Goal: Book appointment/travel/reservation

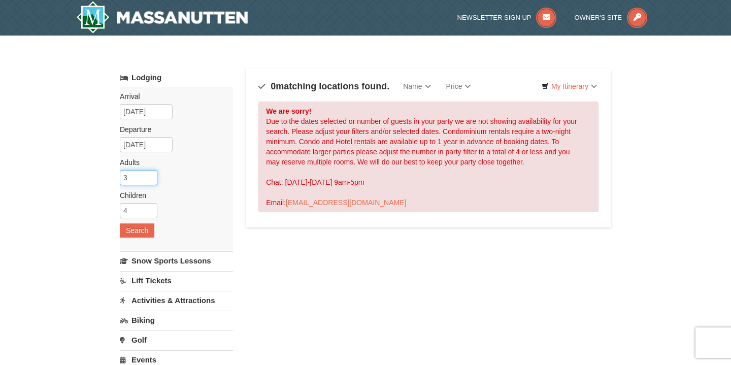
click at [149, 179] on input "3" at bounding box center [139, 177] width 38 height 15
drag, startPoint x: 134, startPoint y: 178, endPoint x: 121, endPoint y: 178, distance: 13.2
click at [117, 178] on div "× Categories Map List Filter My Itinerary Questions? 1-540-289-9441 Lodging Arr…" at bounding box center [366, 325] width 512 height 558
click at [151, 175] on input "4" at bounding box center [139, 177] width 38 height 15
click at [151, 175] on input "5" at bounding box center [139, 177] width 38 height 15
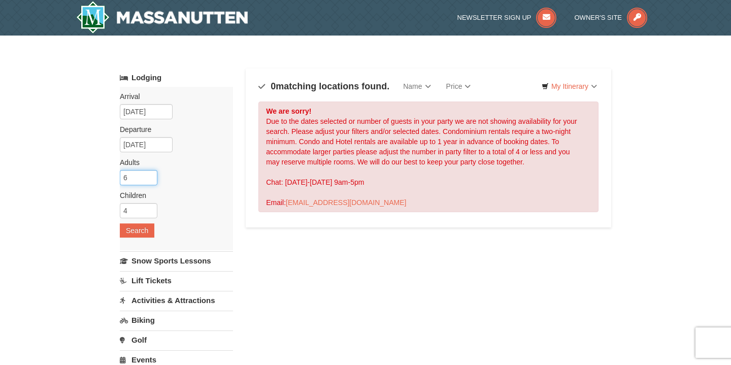
click at [151, 177] on input "6" at bounding box center [139, 177] width 38 height 15
click at [150, 180] on input "5" at bounding box center [139, 177] width 38 height 15
click at [150, 180] on input "4" at bounding box center [139, 177] width 38 height 15
click at [150, 180] on input "3" at bounding box center [139, 177] width 38 height 15
type input "2"
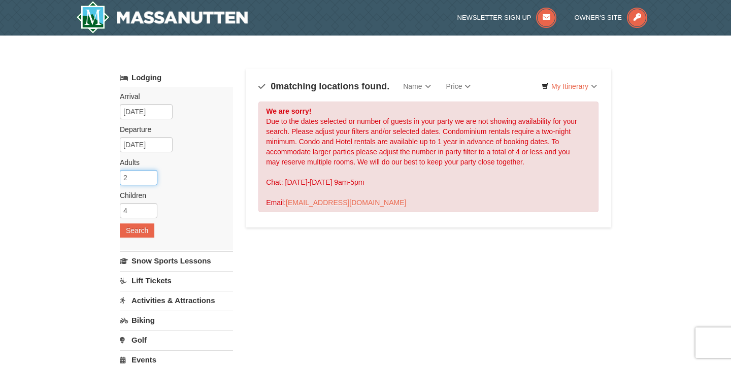
click at [150, 180] on input "2" at bounding box center [139, 177] width 38 height 15
click at [149, 212] on input "3" at bounding box center [139, 210] width 38 height 15
click at [149, 212] on input "2" at bounding box center [139, 210] width 38 height 15
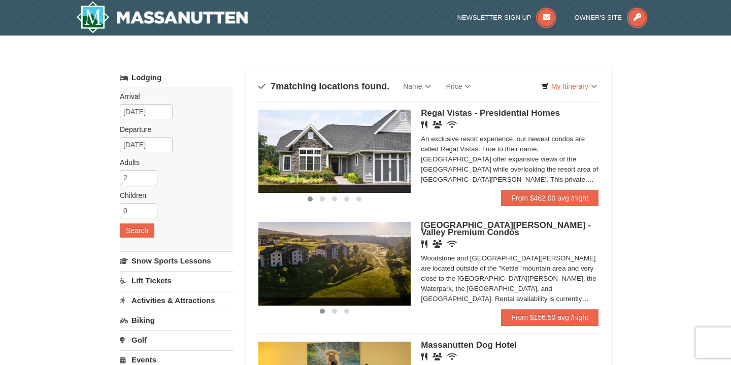
click at [164, 284] on link "Lift Tickets" at bounding box center [176, 280] width 113 height 19
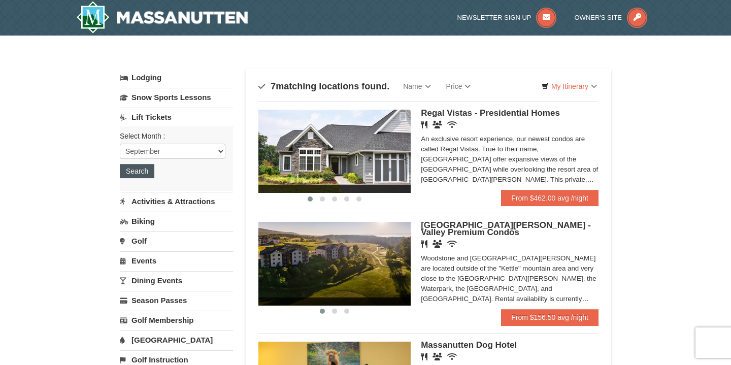
click at [152, 167] on button "Search" at bounding box center [137, 171] width 35 height 14
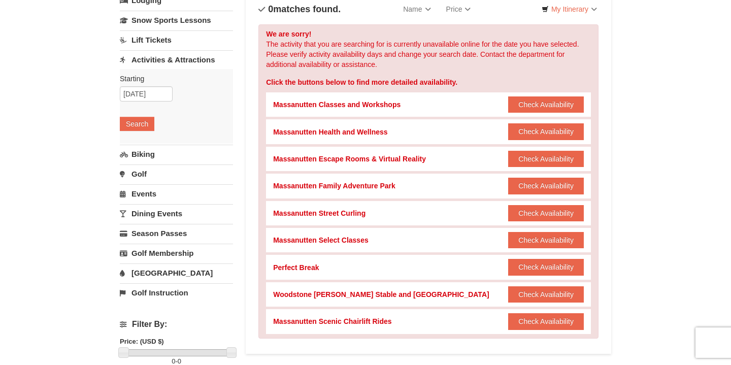
scroll to position [75, 0]
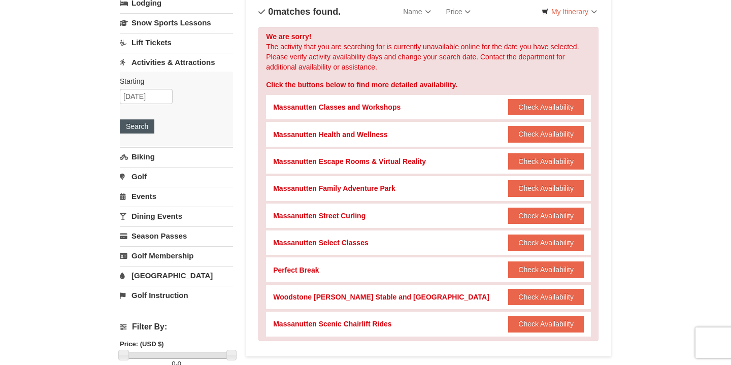
click at [141, 124] on button "Search" at bounding box center [137, 126] width 35 height 14
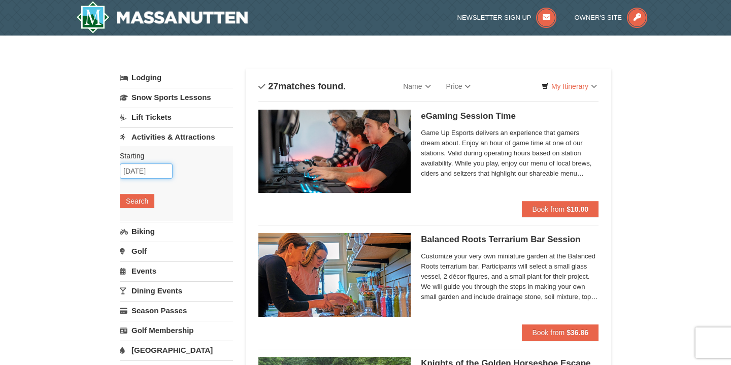
click at [159, 173] on input "[DATE]" at bounding box center [146, 170] width 53 height 15
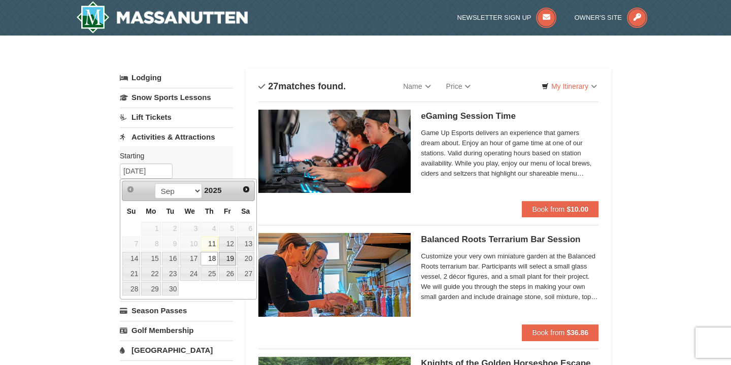
click at [230, 261] on link "19" at bounding box center [227, 259] width 17 height 14
type input "[DATE]"
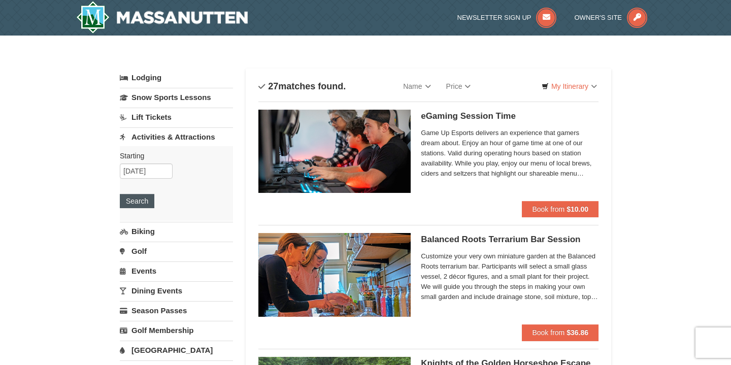
click at [139, 201] on button "Search" at bounding box center [137, 201] width 35 height 14
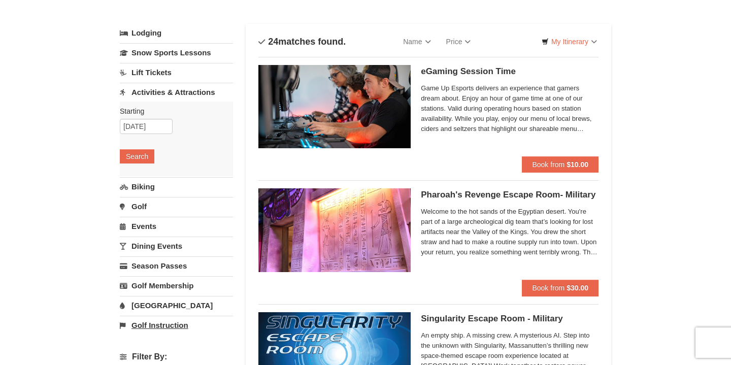
scroll to position [45, 0]
click at [165, 71] on link "Lift Tickets" at bounding box center [176, 72] width 113 height 19
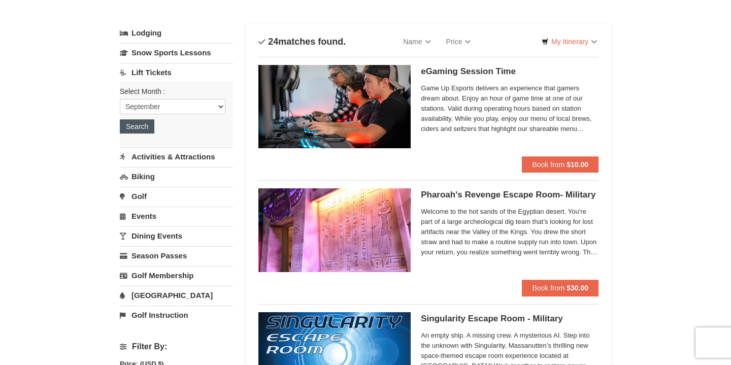
click at [147, 127] on button "Search" at bounding box center [137, 126] width 35 height 14
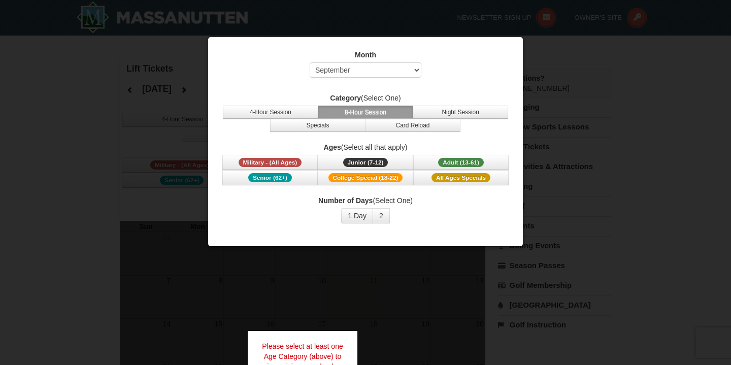
select select "9"
click at [292, 164] on span "Military - (All Ages)" at bounding box center [270, 162] width 63 height 9
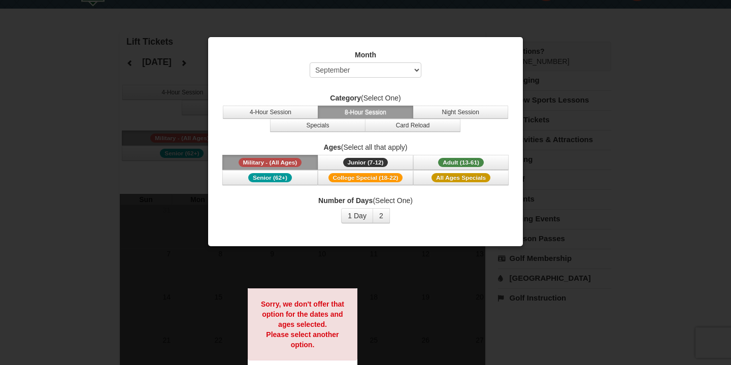
scroll to position [27, 0]
click at [290, 177] on span "Senior (62+)" at bounding box center [270, 177] width 44 height 9
click at [461, 161] on span "Adult (13-61)" at bounding box center [461, 162] width 46 height 9
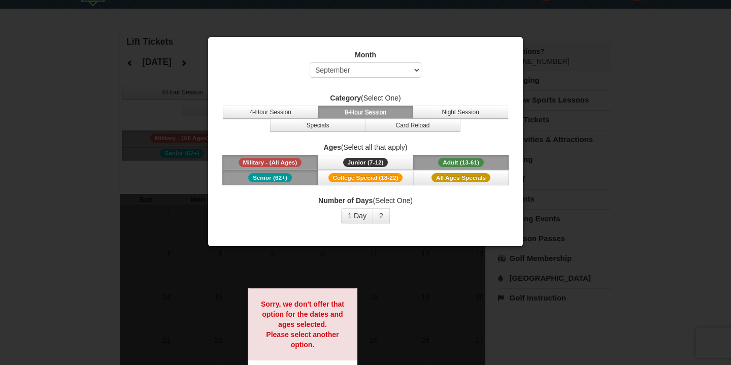
click at [281, 178] on span "Senior (62+)" at bounding box center [270, 177] width 44 height 9
click at [291, 163] on span "Military - (All Ages)" at bounding box center [270, 162] width 63 height 9
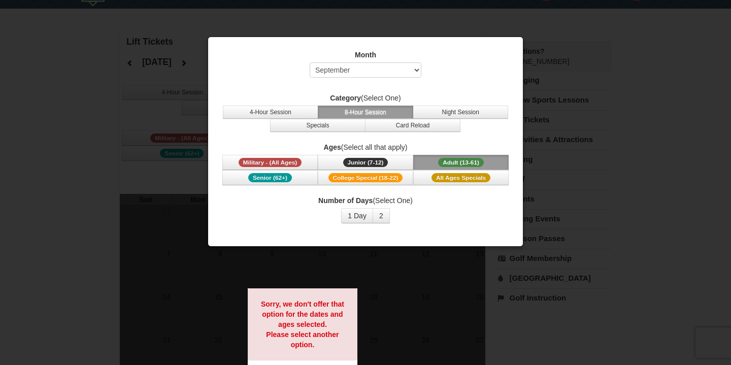
click at [471, 208] on div "Number of Days (Select One) 1 Day 2 3 4 5 6 7 8 9 10 11 12 13 14 15" at bounding box center [365, 209] width 289 height 28
click at [286, 117] on button "4-Hour Session" at bounding box center [270, 112] width 95 height 13
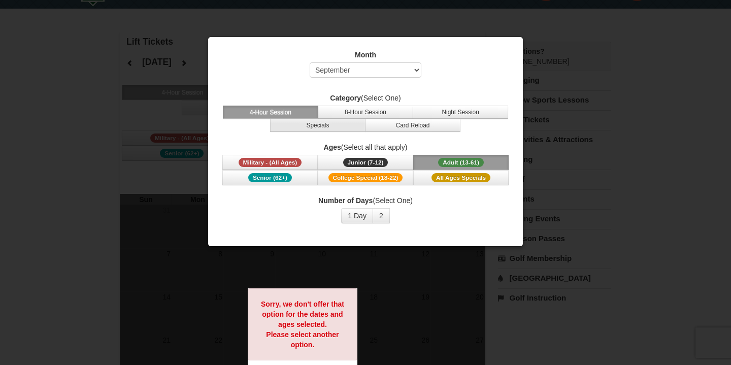
click at [339, 130] on button "Specials" at bounding box center [317, 125] width 95 height 13
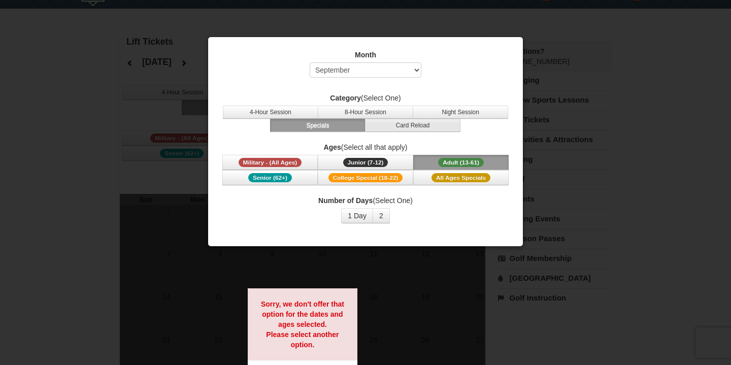
click at [413, 131] on button "Card Reload" at bounding box center [412, 125] width 95 height 13
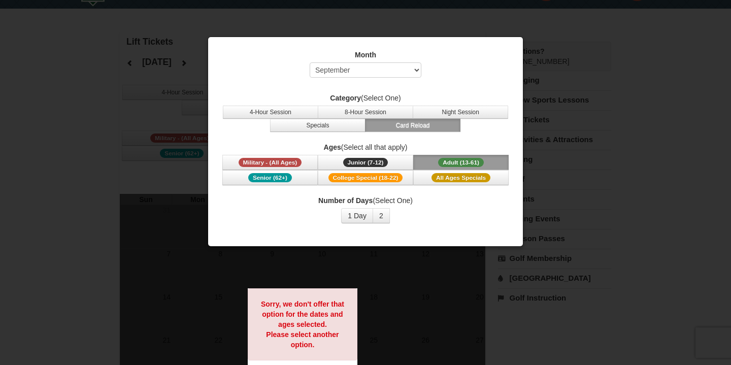
click at [608, 183] on div at bounding box center [365, 182] width 731 height 365
click at [57, 177] on div at bounding box center [365, 182] width 731 height 365
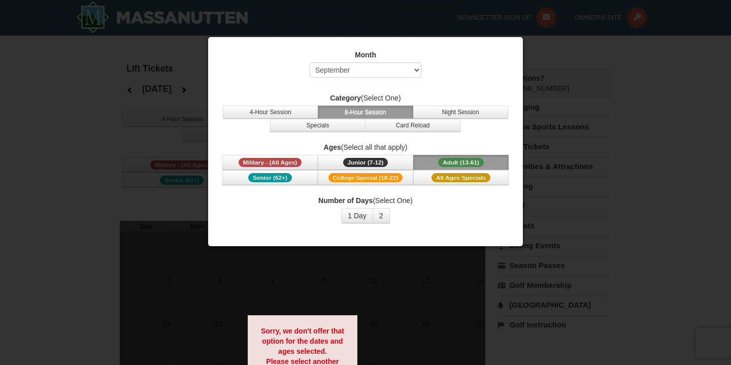
select select "9"
click at [358, 221] on button "1 Day" at bounding box center [357, 215] width 32 height 15
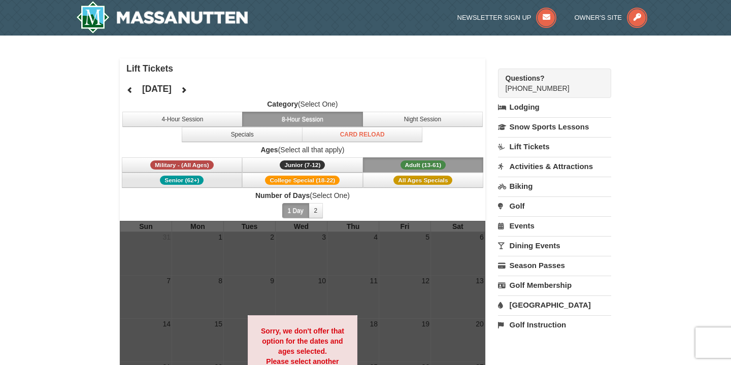
click at [204, 180] on button "Senior (62+)" at bounding box center [182, 180] width 121 height 15
click at [213, 163] on span "Military - (All Ages)" at bounding box center [181, 164] width 63 height 9
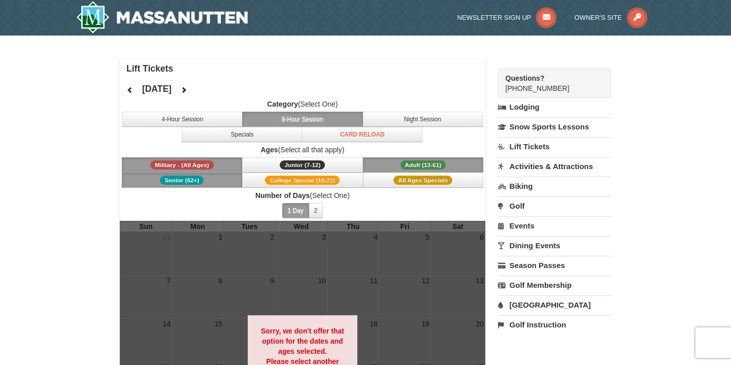
click at [436, 160] on span "Adult (13-61)" at bounding box center [423, 164] width 46 height 9
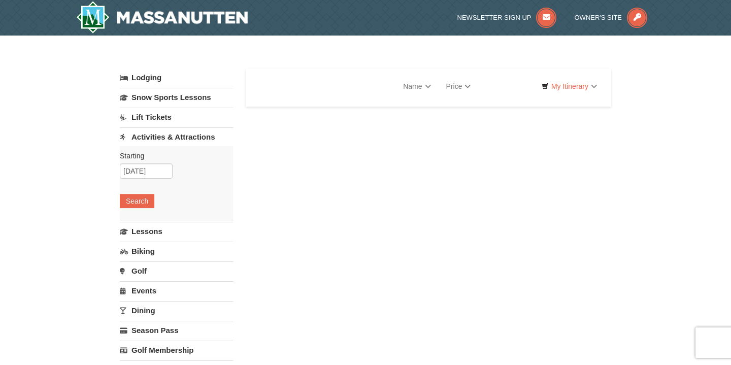
select select "9"
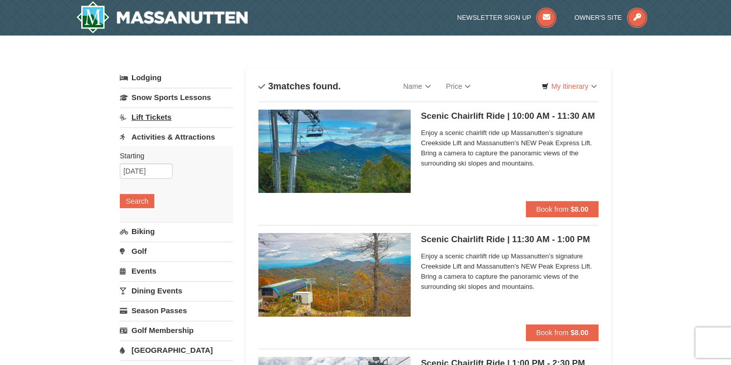
click at [182, 118] on link "Lift Tickets" at bounding box center [176, 117] width 113 height 19
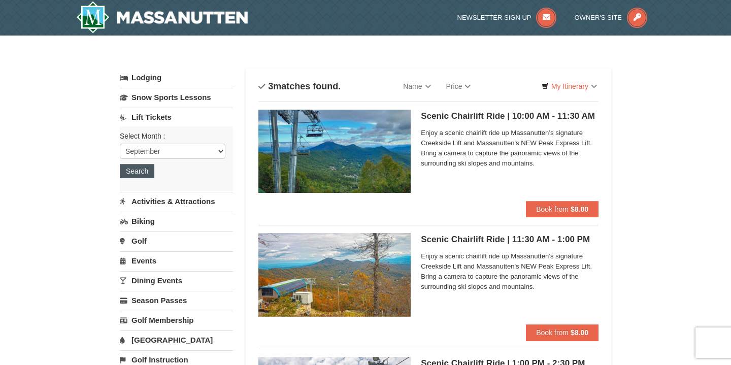
click at [140, 172] on button "Search" at bounding box center [137, 171] width 35 height 14
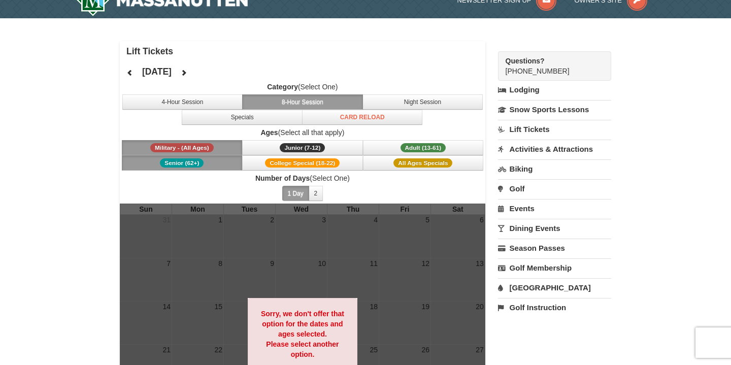
scroll to position [6, 0]
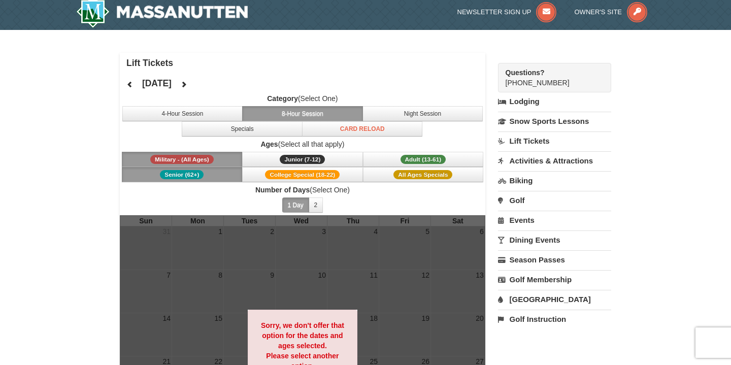
click at [187, 86] on icon at bounding box center [183, 84] width 7 height 7
click at [316, 206] on button "2" at bounding box center [316, 204] width 15 height 15
click at [133, 83] on button at bounding box center [130, 84] width 20 height 15
click at [187, 85] on icon at bounding box center [183, 84] width 7 height 7
click at [221, 85] on div "October 2025 Category (Select One) 4-Hour Session 8-Hour Session Night Session …" at bounding box center [302, 144] width 365 height 142
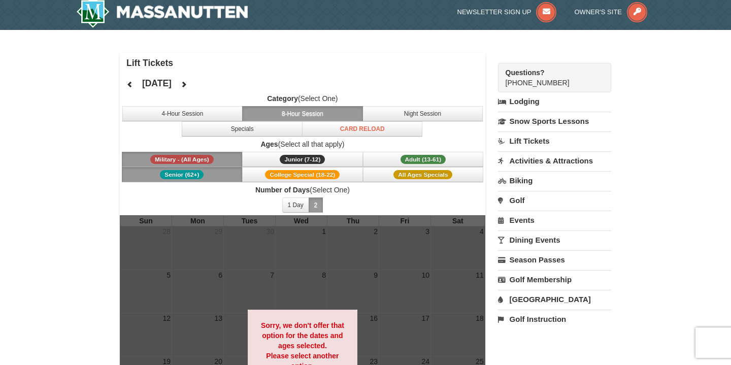
click at [133, 85] on button at bounding box center [130, 84] width 20 height 15
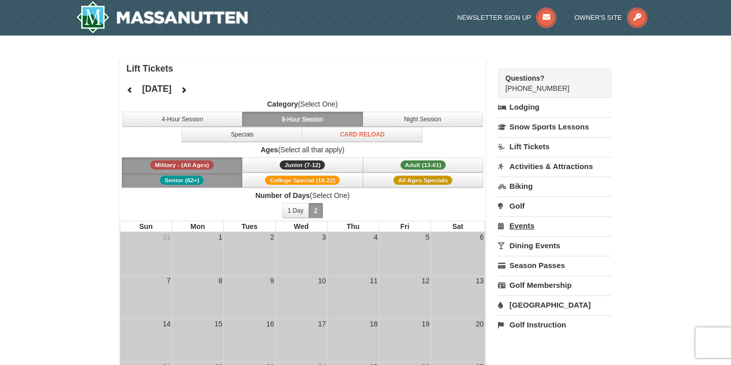
scroll to position [0, 0]
click at [539, 306] on link "[GEOGRAPHIC_DATA]" at bounding box center [554, 304] width 113 height 19
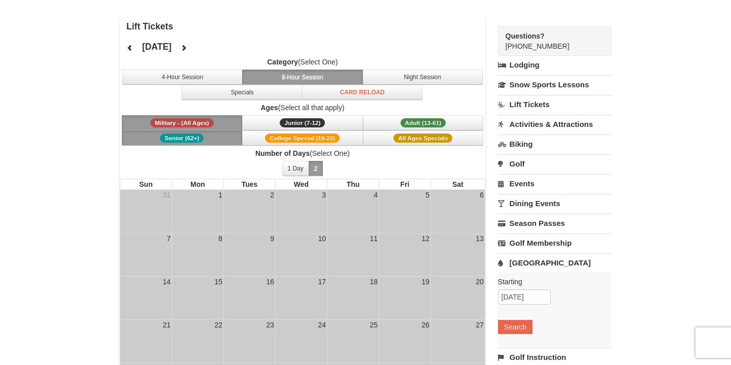
scroll to position [45, 0]
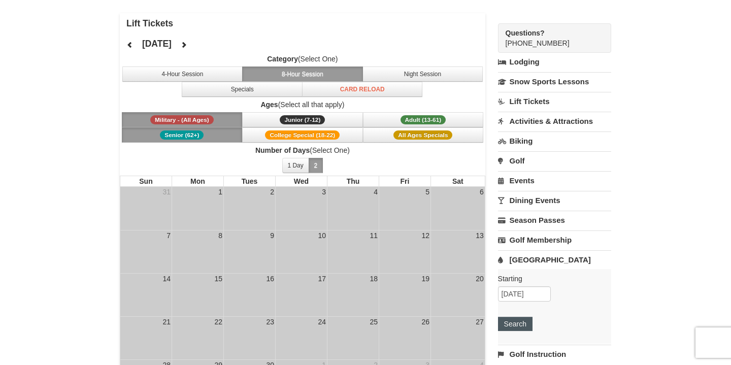
click at [512, 325] on button "Search" at bounding box center [515, 324] width 35 height 14
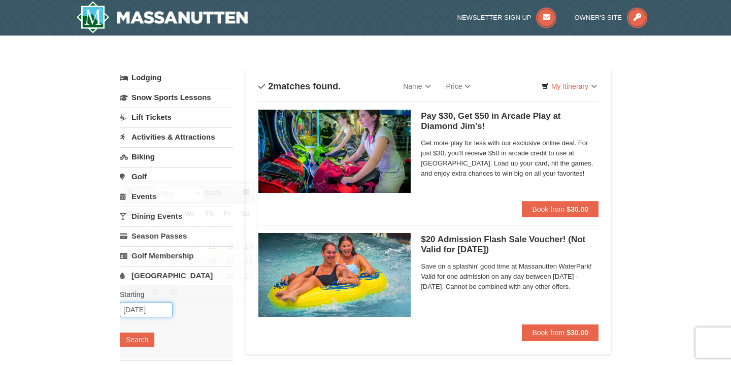
click at [155, 314] on input "[DATE]" at bounding box center [146, 309] width 53 height 15
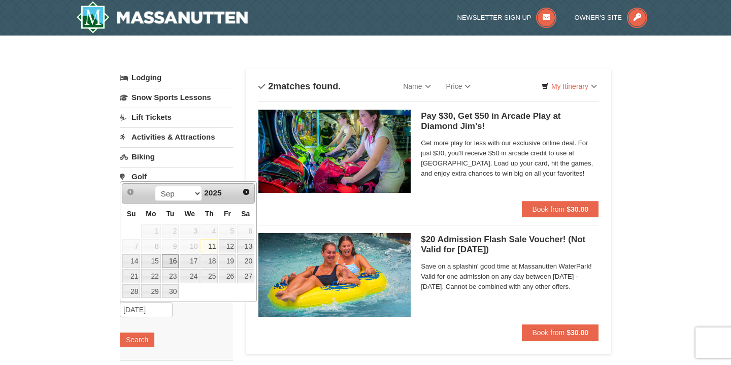
click at [173, 263] on link "16" at bounding box center [170, 261] width 17 height 14
type input "[DATE]"
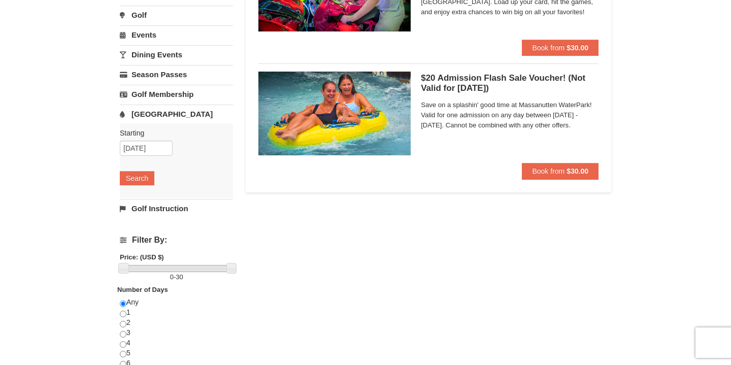
scroll to position [59, 0]
